Goal: Task Accomplishment & Management: Use online tool/utility

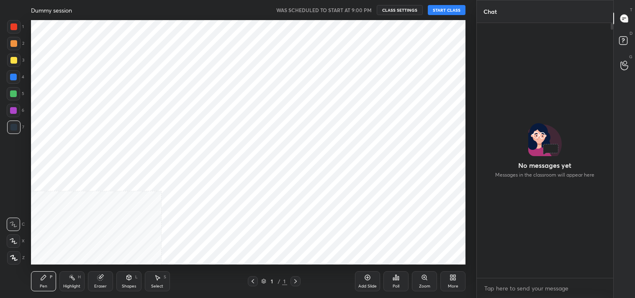
scroll to position [252, 134]
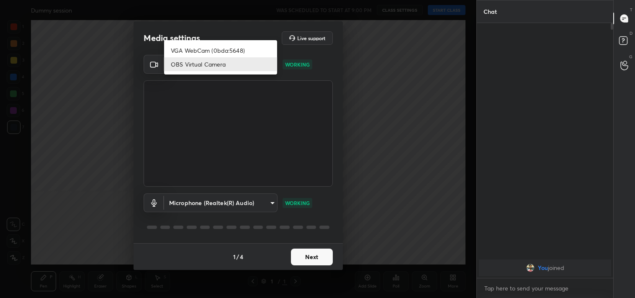
click at [229, 63] on body "1 2 3 4 5 6 7 C X Z C X Z E E Erase all H H Dummy session WAS SCHEDULED TO STAR…" at bounding box center [317, 149] width 635 height 298
drag, startPoint x: 229, startPoint y: 63, endPoint x: 233, endPoint y: 68, distance: 6.8
click at [229, 63] on li "OBS Virtual Camera" at bounding box center [220, 64] width 113 height 14
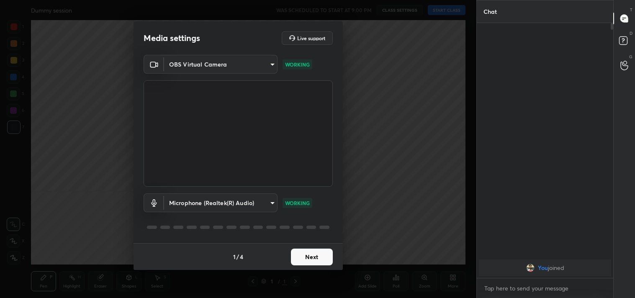
click at [320, 253] on button "Next" at bounding box center [312, 257] width 42 height 17
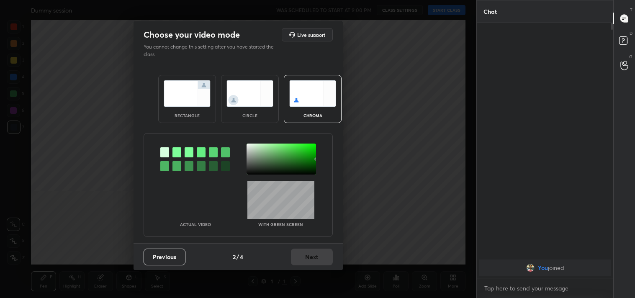
click at [187, 96] on img at bounding box center [187, 93] width 47 height 26
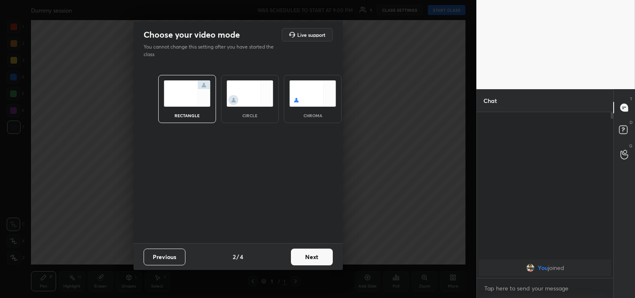
scroll to position [3, 2]
click at [314, 261] on button "Next" at bounding box center [312, 257] width 42 height 17
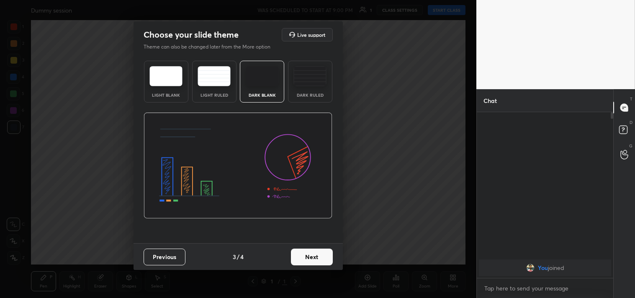
click at [311, 72] on img at bounding box center [309, 76] width 33 height 20
click at [305, 254] on button "Next" at bounding box center [312, 257] width 42 height 17
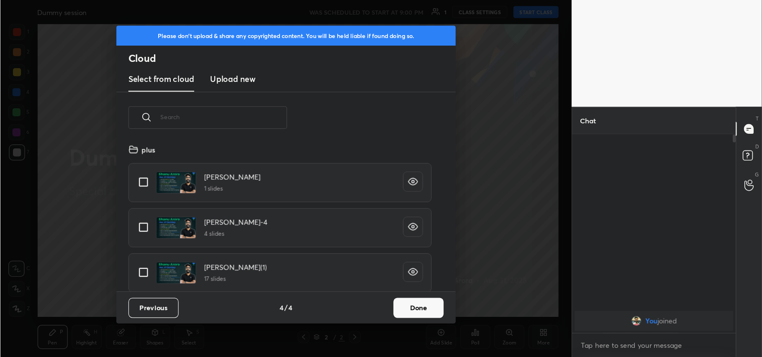
scroll to position [124, 269]
drag, startPoint x: 349, startPoint y: 252, endPoint x: 370, endPoint y: 298, distance: 50.0
click at [347, 254] on button "Done" at bounding box center [349, 257] width 42 height 17
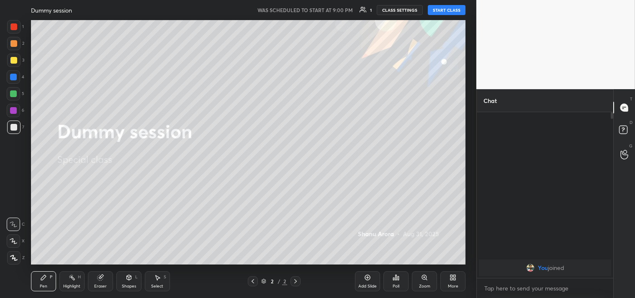
click at [446, 11] on button "START CLASS" at bounding box center [447, 10] width 38 height 10
click at [359, 9] on button "mute" at bounding box center [360, 10] width 30 height 10
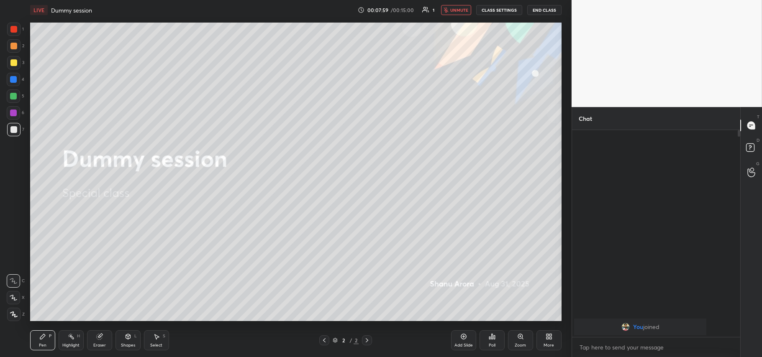
scroll to position [225, 166]
click at [541, 9] on button "End Class" at bounding box center [544, 10] width 34 height 10
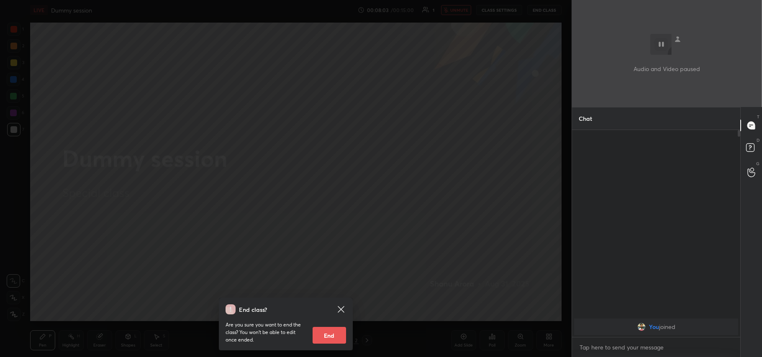
click at [335, 298] on button "End" at bounding box center [329, 335] width 33 height 17
type textarea "x"
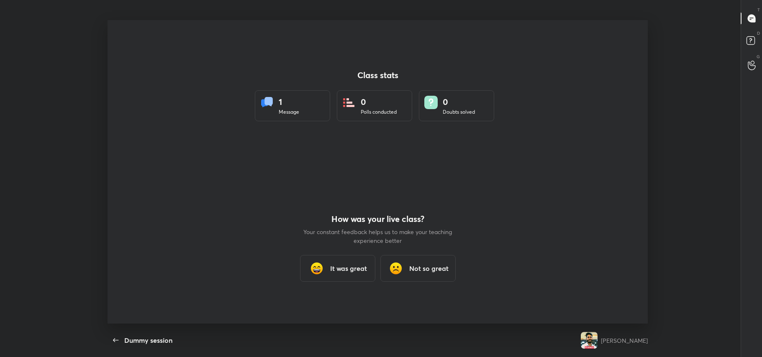
scroll to position [0, 0]
